Goal: Navigation & Orientation: Find specific page/section

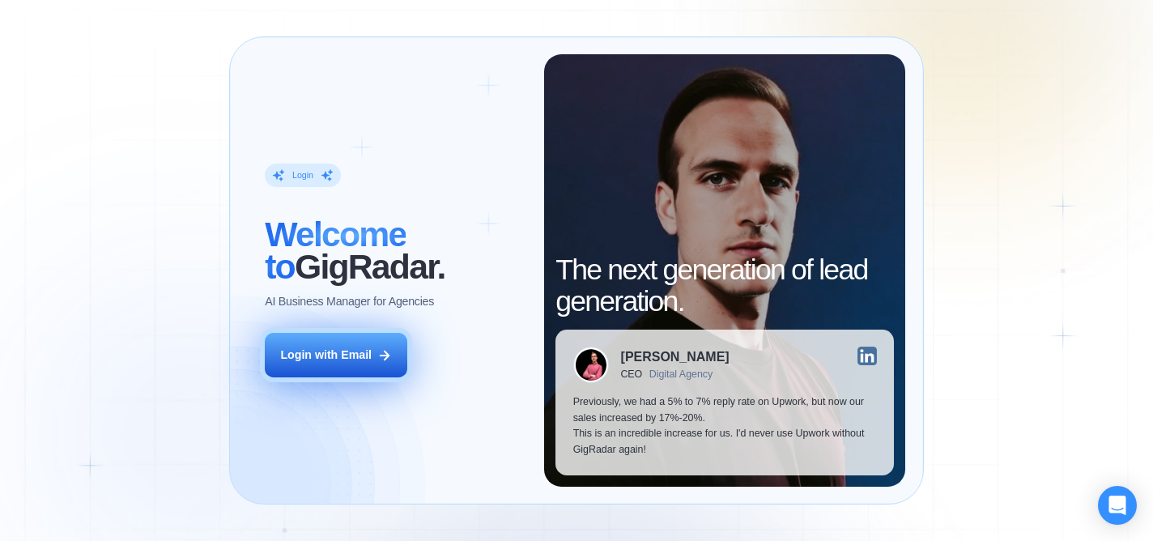
click at [341, 359] on div "Login with Email" at bounding box center [325, 355] width 91 height 16
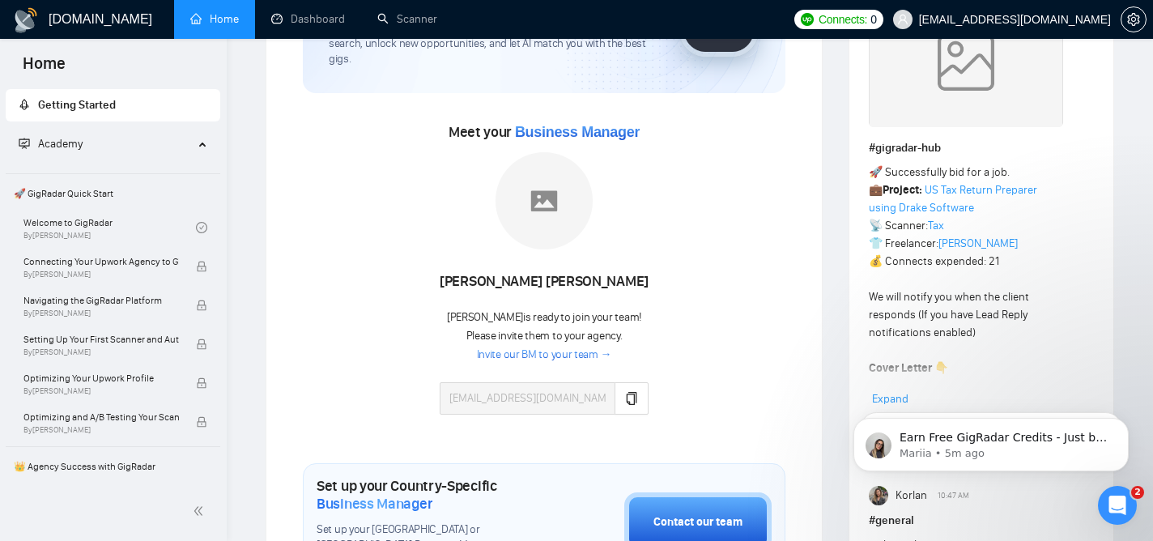
scroll to position [179, 0]
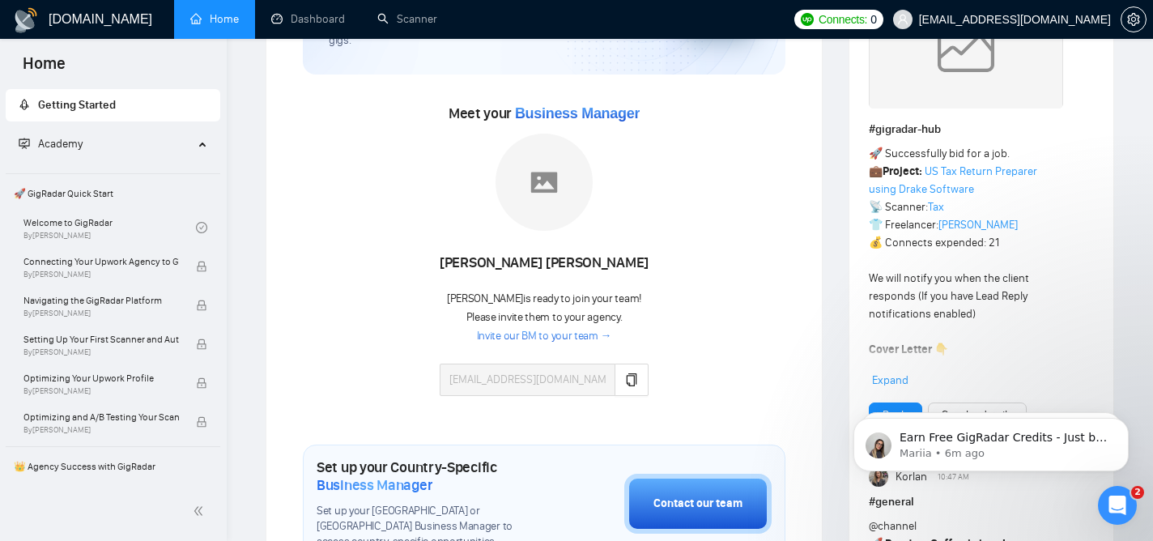
click at [581, 332] on link "Invite our BM to your team →" at bounding box center [544, 336] width 135 height 15
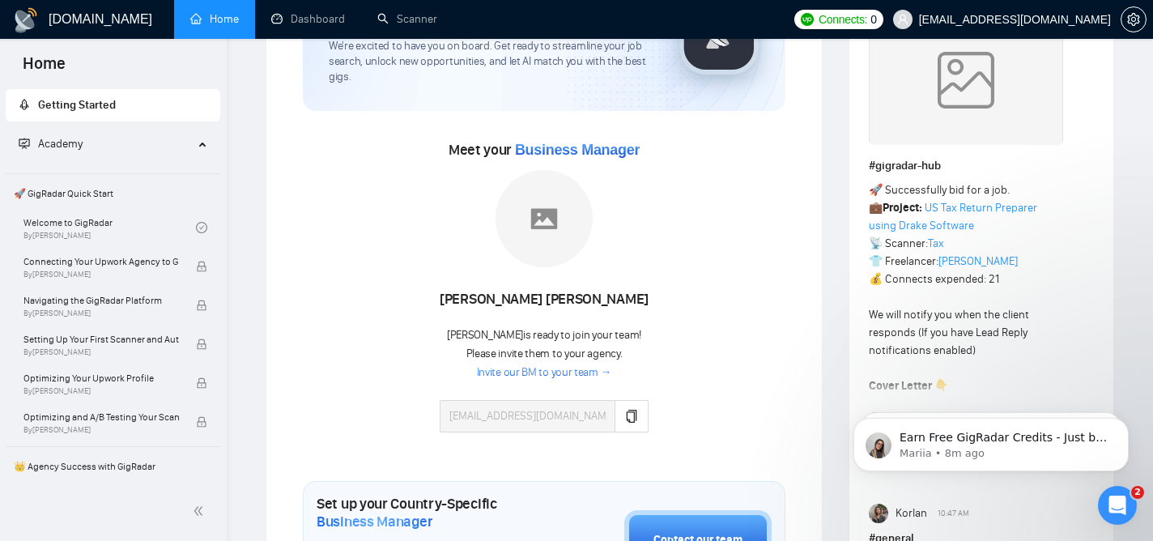
scroll to position [148, 0]
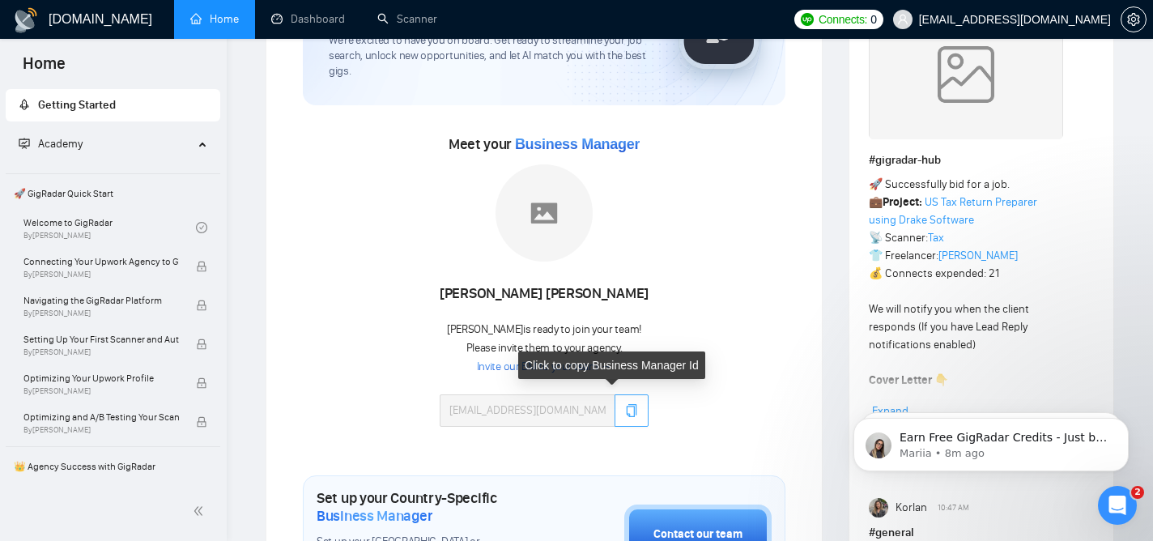
click at [627, 407] on icon "copy" at bounding box center [632, 410] width 11 height 13
click at [625, 408] on icon "copy" at bounding box center [631, 410] width 13 height 13
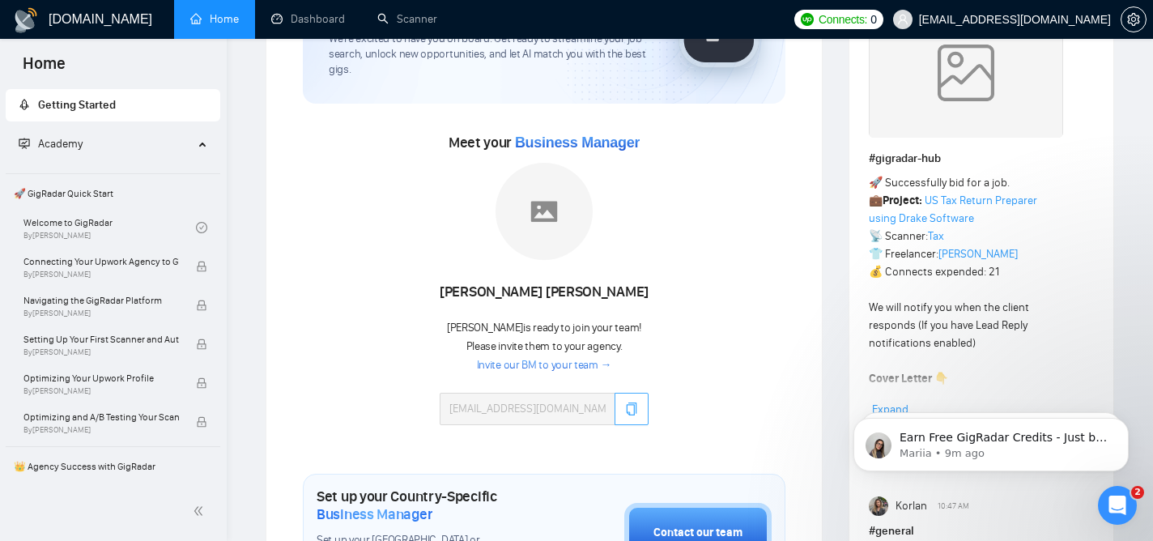
scroll to position [154, 0]
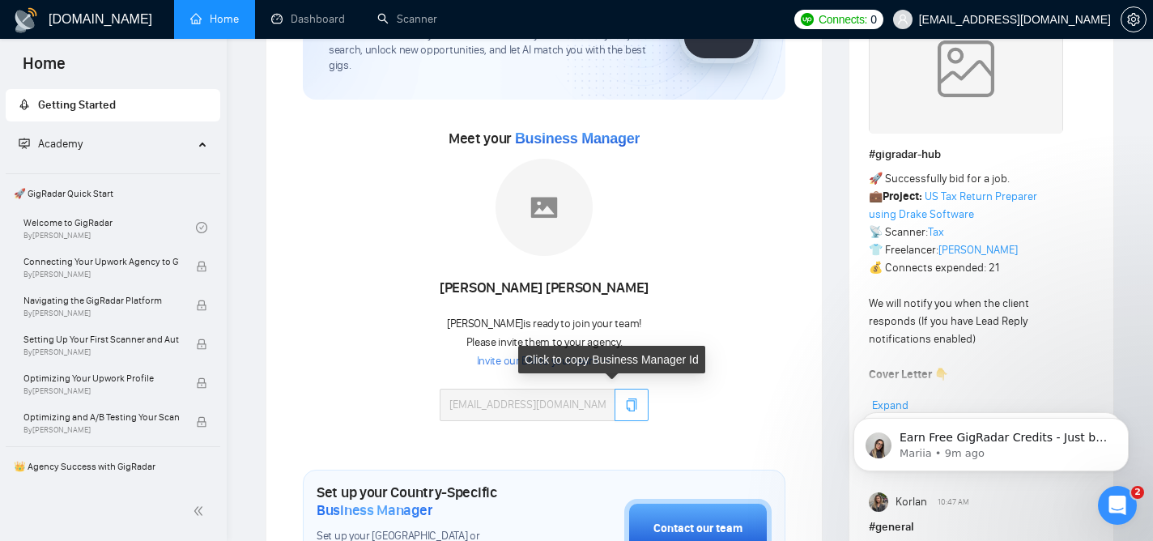
click at [614, 406] on button "button" at bounding box center [631, 405] width 34 height 32
click at [627, 405] on icon "copy" at bounding box center [632, 404] width 11 height 13
